Goal: Transaction & Acquisition: Purchase product/service

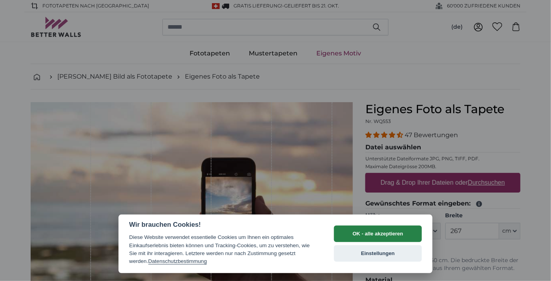
click at [381, 233] on button "OK - alle akzeptieren" at bounding box center [378, 233] width 88 height 16
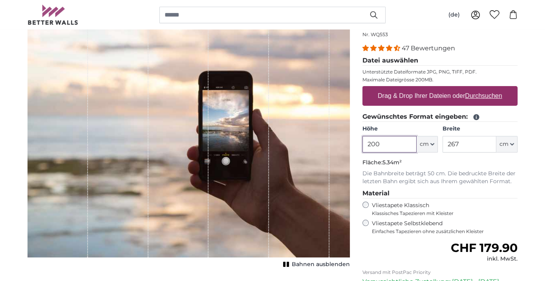
scroll to position [87, 0]
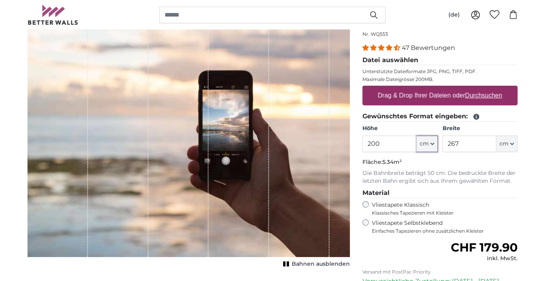
click at [433, 144] on icon "button" at bounding box center [432, 144] width 4 height 4
click at [388, 144] on input "200" at bounding box center [389, 143] width 54 height 16
type input "250"
click at [513, 143] on icon "button" at bounding box center [512, 144] width 4 height 4
click at [470, 142] on input "267" at bounding box center [470, 143] width 54 height 16
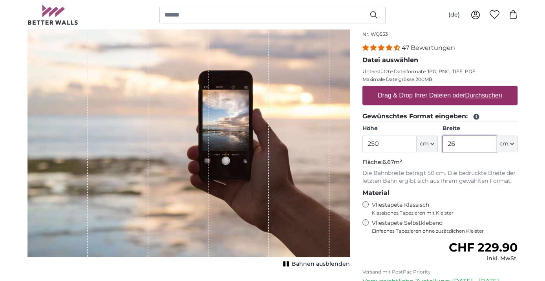
type input "2"
type input "120"
drag, startPoint x: 371, startPoint y: 143, endPoint x: 391, endPoint y: 142, distance: 19.7
click at [372, 143] on input "250" at bounding box center [389, 143] width 54 height 16
click at [385, 143] on input "240" at bounding box center [389, 143] width 54 height 16
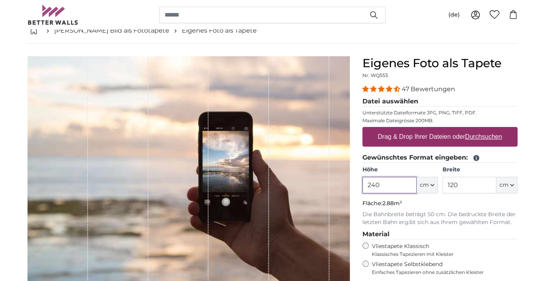
scroll to position [44, 0]
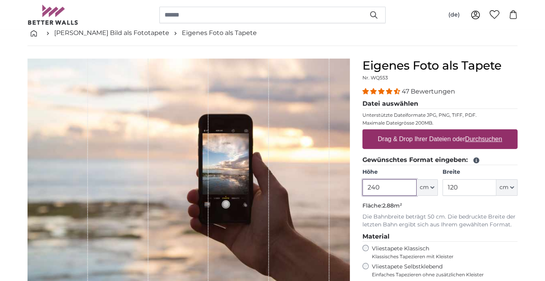
type input "240"
click at [440, 139] on label "Drag & Drop Ihrer Dateien oder Durchsuchen" at bounding box center [440, 139] width 131 height 16
click at [440, 132] on input "Drag & Drop Ihrer Dateien oder Durchsuchen" at bounding box center [439, 130] width 155 height 2
type input "**********"
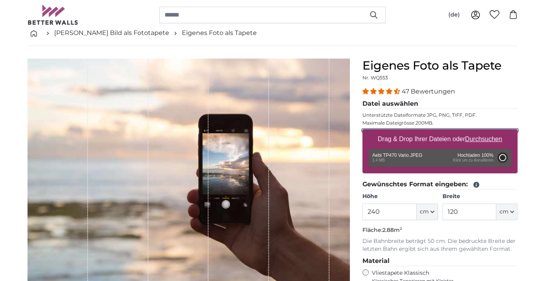
type input "149.3"
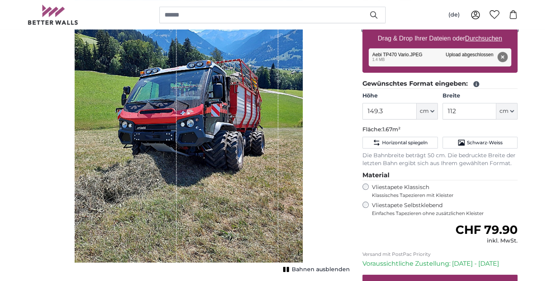
scroll to position [131, 0]
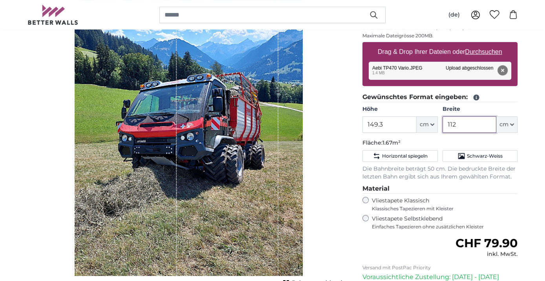
click at [459, 125] on input "112" at bounding box center [470, 124] width 54 height 16
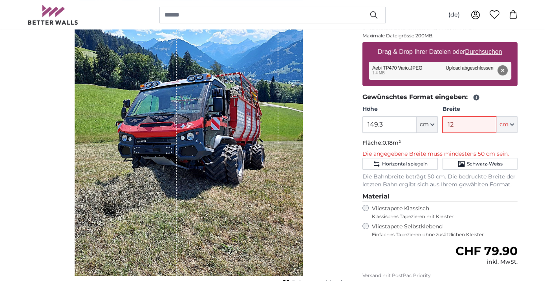
type input "1"
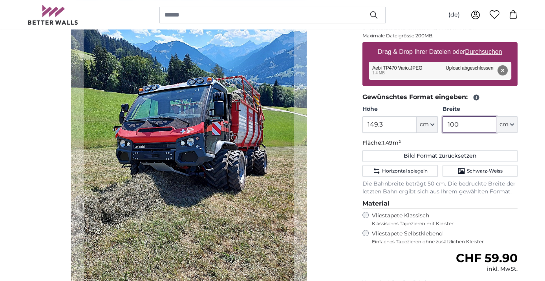
type input "100"
drag, startPoint x: 366, startPoint y: 122, endPoint x: 392, endPoint y: 124, distance: 25.6
click at [368, 122] on input "149.3" at bounding box center [389, 124] width 54 height 16
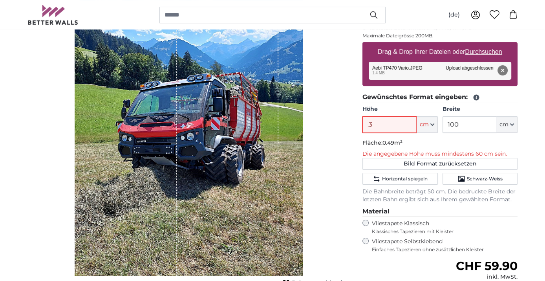
type input "3"
type input "2"
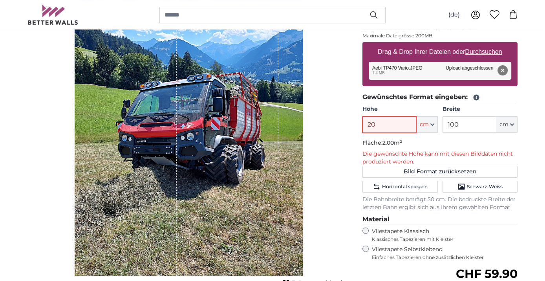
type input "2"
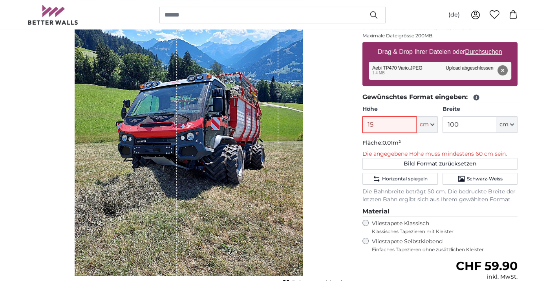
type input "150"
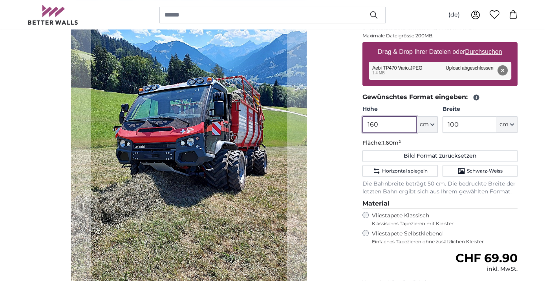
type input "160"
click at [458, 122] on input "100" at bounding box center [470, 124] width 54 height 16
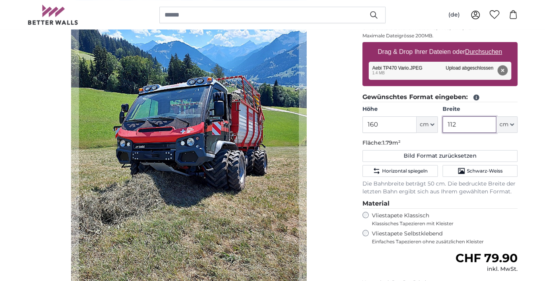
click at [469, 129] on input "112" at bounding box center [470, 124] width 54 height 16
click at [476, 126] on input "112" at bounding box center [470, 124] width 54 height 16
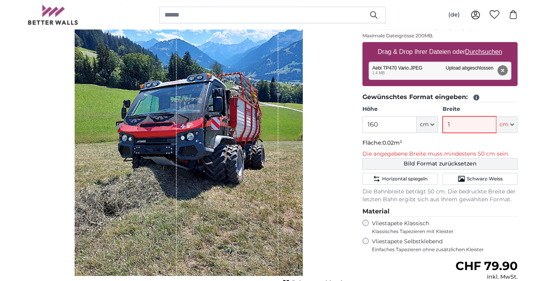
type input "1"
click at [462, 163] on button "Bild Format zurücksetzen" at bounding box center [439, 164] width 155 height 12
type input "149.3"
type input "112"
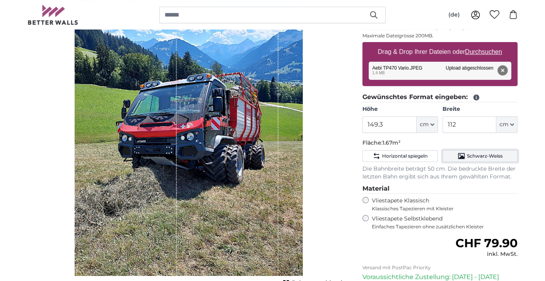
click at [467, 156] on span "Schwarz-Weiss" at bounding box center [485, 156] width 36 height 6
click at [461, 155] on icon "Schwarz-Weiss" at bounding box center [462, 156] width 8 height 8
drag, startPoint x: 461, startPoint y: 155, endPoint x: 509, endPoint y: 156, distance: 47.9
click at [509, 156] on button "Schwarz-Weiss" at bounding box center [480, 156] width 75 height 12
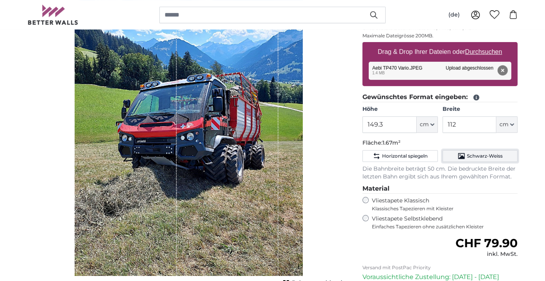
click at [507, 154] on button "Schwarz-Weiss" at bounding box center [480, 156] width 75 height 12
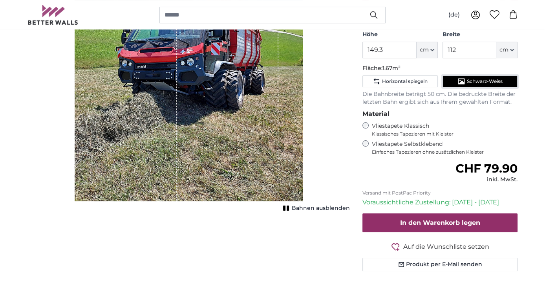
scroll to position [218, 0]
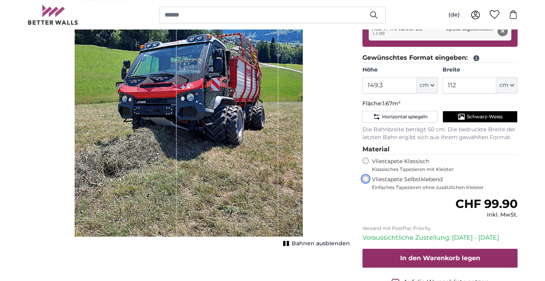
scroll to position [218, 0]
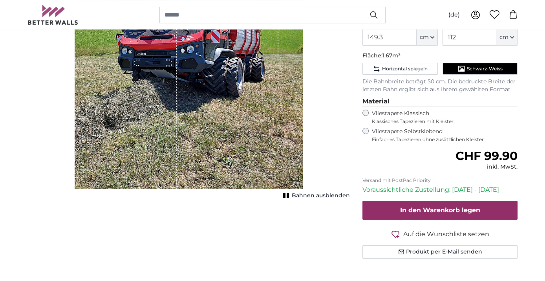
click at [314, 196] on span "Bahnen ausblenden" at bounding box center [321, 196] width 58 height 8
click at [314, 196] on span "Bahnen einblenden" at bounding box center [321, 196] width 58 height 8
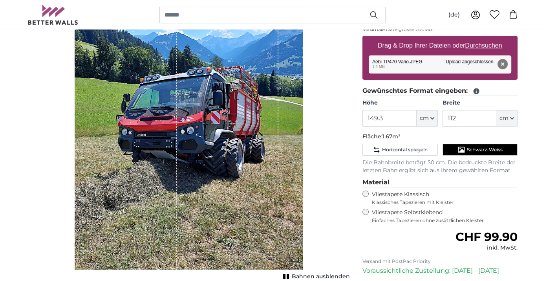
scroll to position [0, 0]
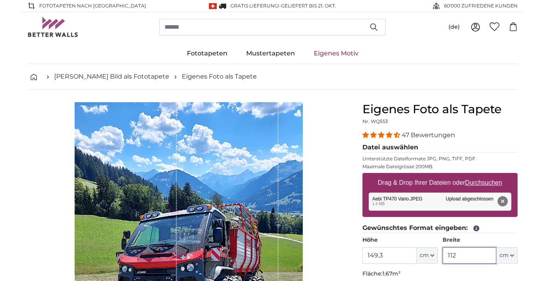
click at [464, 256] on input "112" at bounding box center [470, 255] width 54 height 16
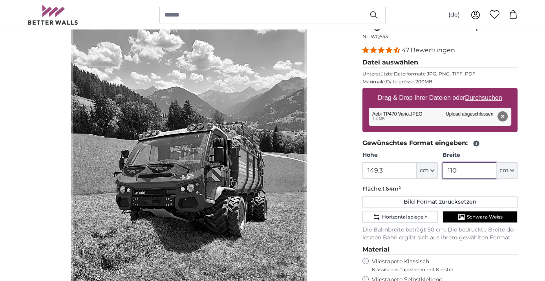
scroll to position [87, 0]
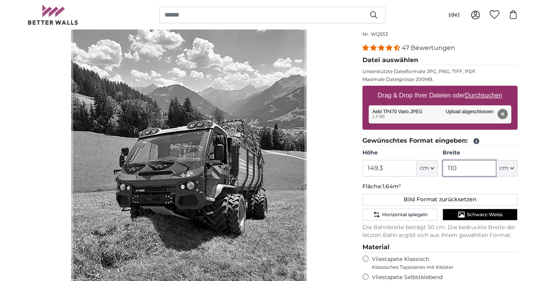
type input "110"
click at [478, 213] on span "Schwarz-Weiss" at bounding box center [485, 214] width 36 height 6
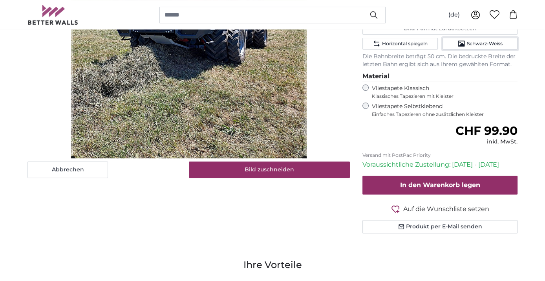
scroll to position [262, 0]
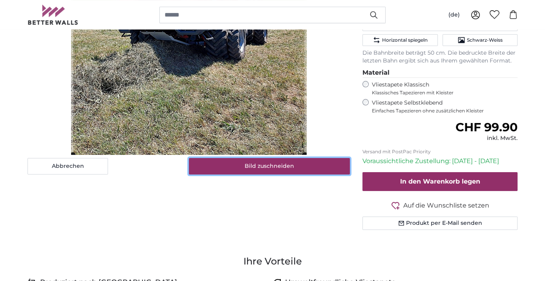
drag, startPoint x: 281, startPoint y: 165, endPoint x: 295, endPoint y: 185, distance: 24.4
click at [281, 166] on button "Bild zuschneiden" at bounding box center [269, 166] width 161 height 16
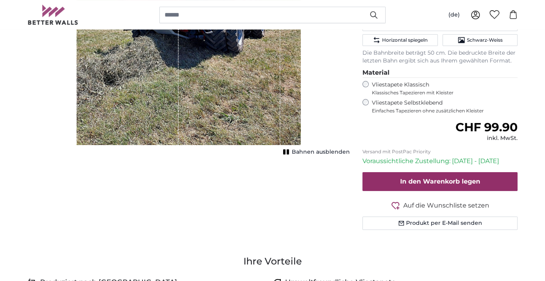
click at [331, 153] on span "Bahnen ausblenden" at bounding box center [321, 152] width 58 height 8
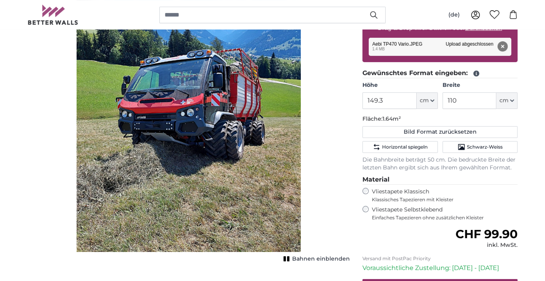
scroll to position [305, 0]
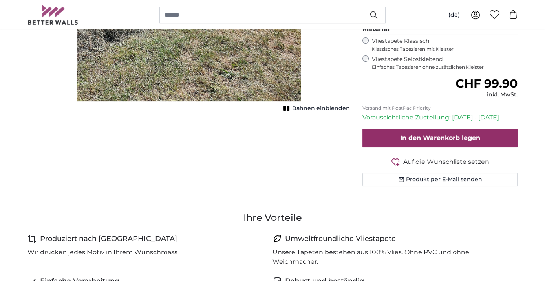
click at [339, 110] on span "Bahnen einblenden" at bounding box center [321, 108] width 58 height 8
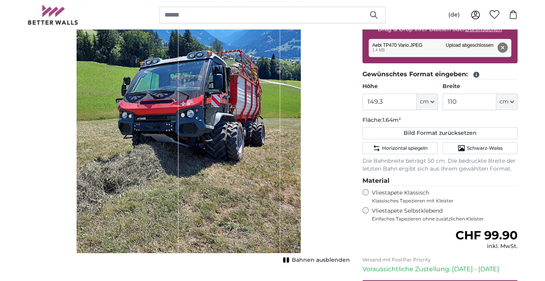
scroll to position [174, 0]
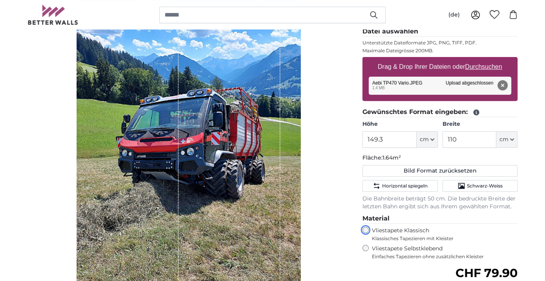
scroll to position [131, 0]
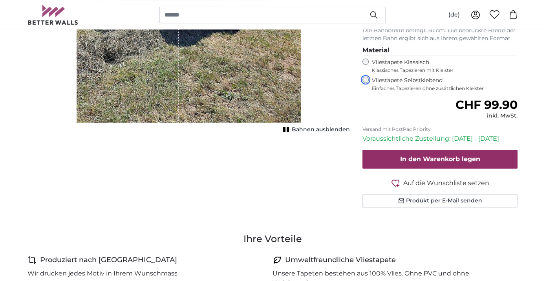
scroll to position [305, 0]
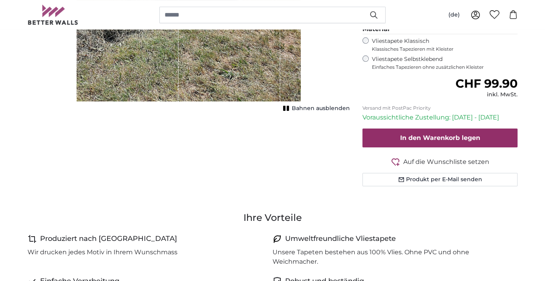
click at [445, 162] on span "Auf die Wunschliste setzen" at bounding box center [446, 161] width 86 height 9
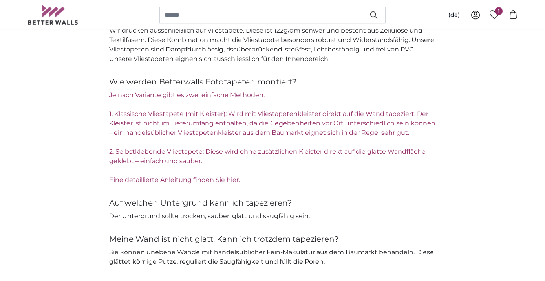
scroll to position [1178, 0]
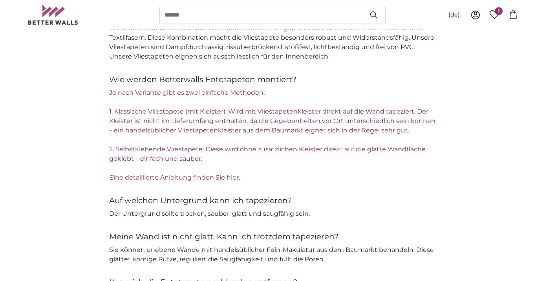
click at [193, 178] on link "Eine detaillierte Anleitung finden Sie hier." at bounding box center [174, 177] width 131 height 7
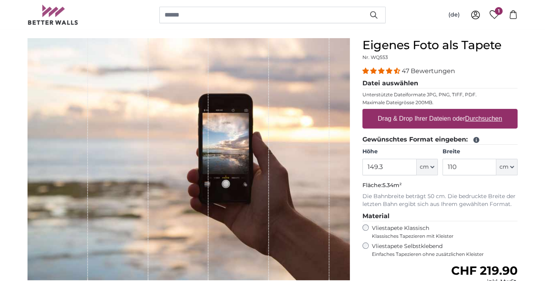
click at [476, 141] on icon at bounding box center [477, 140] width 6 height 6
click at [408, 16] on div "(de) Deutsch Italiano [DEMOGRAPHIC_DATA] English 1 0" at bounding box center [272, 14] width 490 height 29
click at [500, 14] on span "1" at bounding box center [499, 11] width 8 height 8
